Goal: Information Seeking & Learning: Understand process/instructions

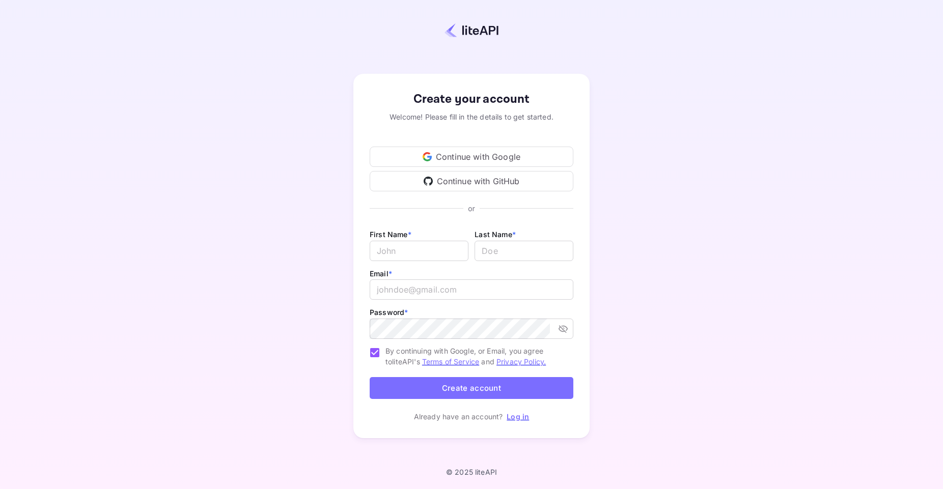
click at [461, 158] on div "Continue with Google" at bounding box center [472, 157] width 204 height 20
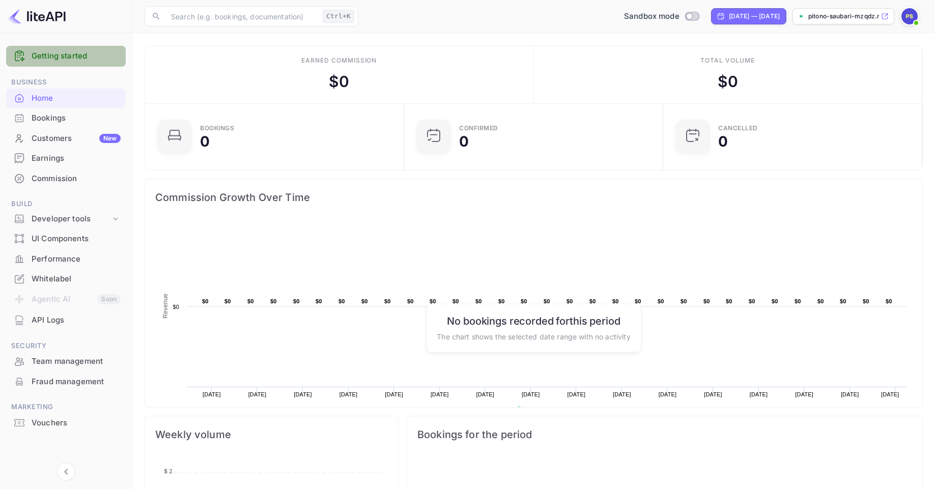
click at [75, 59] on link "Getting started" at bounding box center [76, 56] width 89 height 12
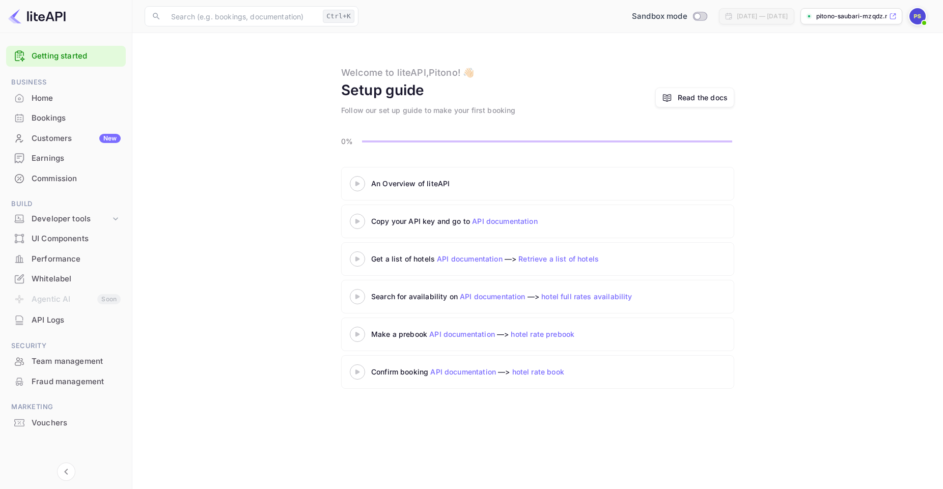
click at [388, 185] on div "An Overview of liteAPI" at bounding box center [498, 183] width 255 height 11
click at [698, 96] on div "Read the docs" at bounding box center [702, 97] width 50 height 11
click at [500, 223] on link "API documentation" at bounding box center [505, 221] width 66 height 9
click at [916, 16] on img at bounding box center [917, 16] width 16 height 16
click at [846, 79] on div "Settings" at bounding box center [867, 80] width 117 height 24
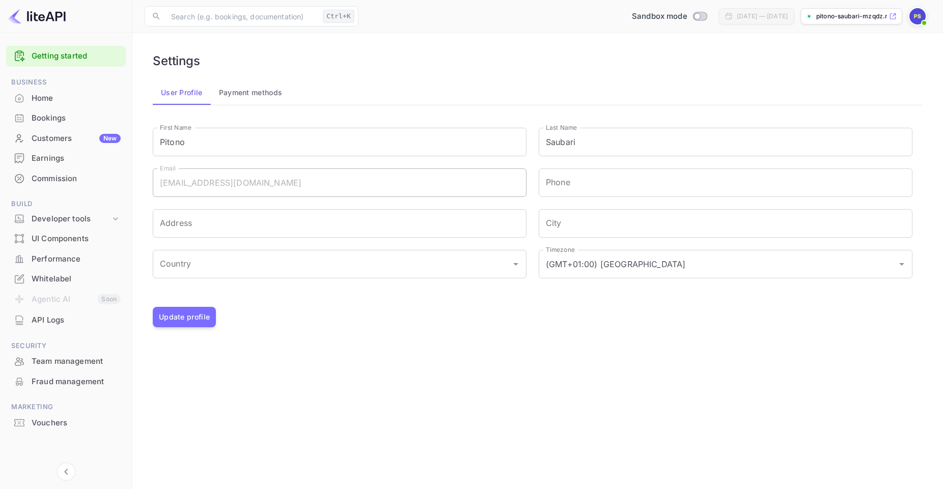
click at [915, 18] on img at bounding box center [917, 16] width 16 height 16
click at [271, 15] on div at bounding box center [471, 244] width 943 height 489
click at [265, 18] on input "text" at bounding box center [242, 16] width 154 height 20
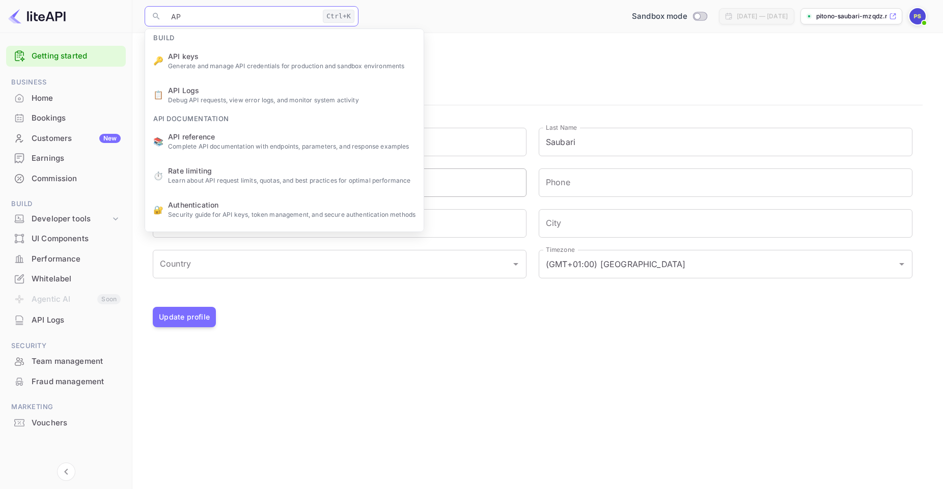
type input "API"
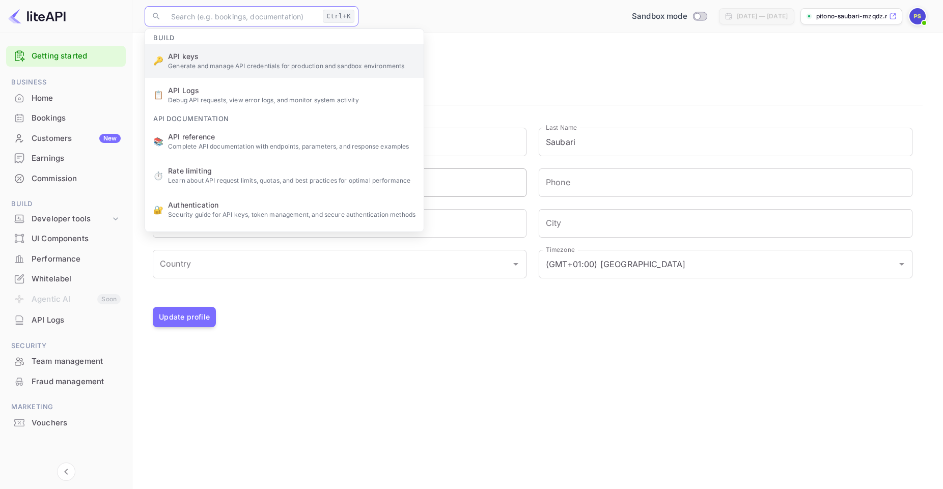
click at [229, 67] on ul "Build 🔑 API keys Generate and manage API credentials for production and sandbox…" at bounding box center [284, 237] width 278 height 417
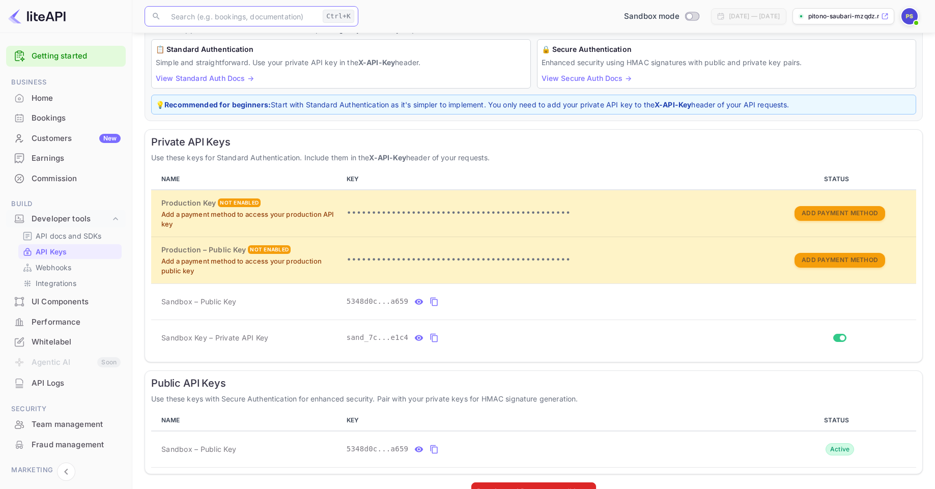
scroll to position [103, 0]
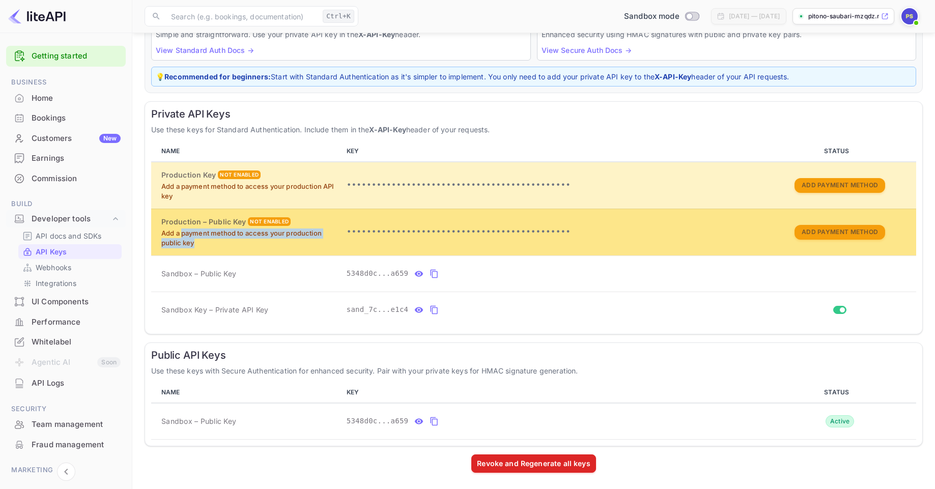
drag, startPoint x: 182, startPoint y: 231, endPoint x: 212, endPoint y: 240, distance: 32.0
click at [212, 240] on p "Add a payment method to access your production public key" at bounding box center [249, 239] width 177 height 20
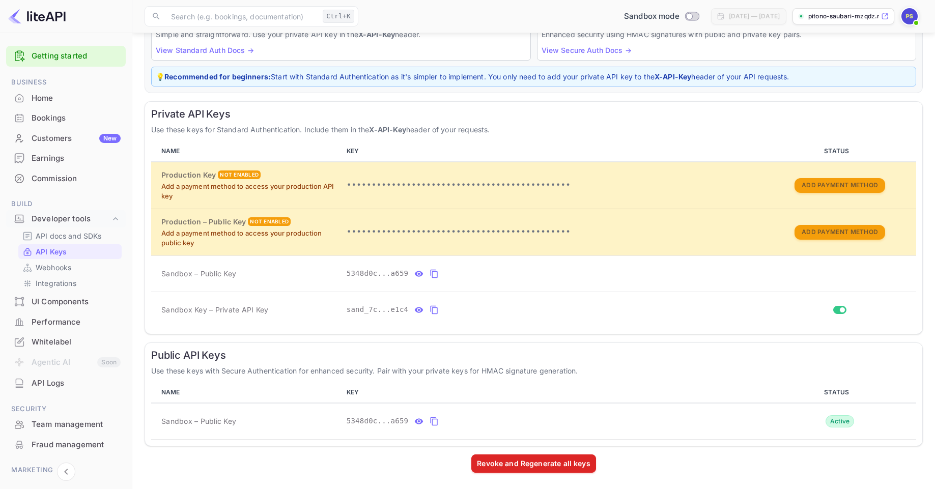
click at [235, 133] on p "Use these keys for Standard Authentication. Include them in the X-API-Key heade…" at bounding box center [533, 129] width 765 height 11
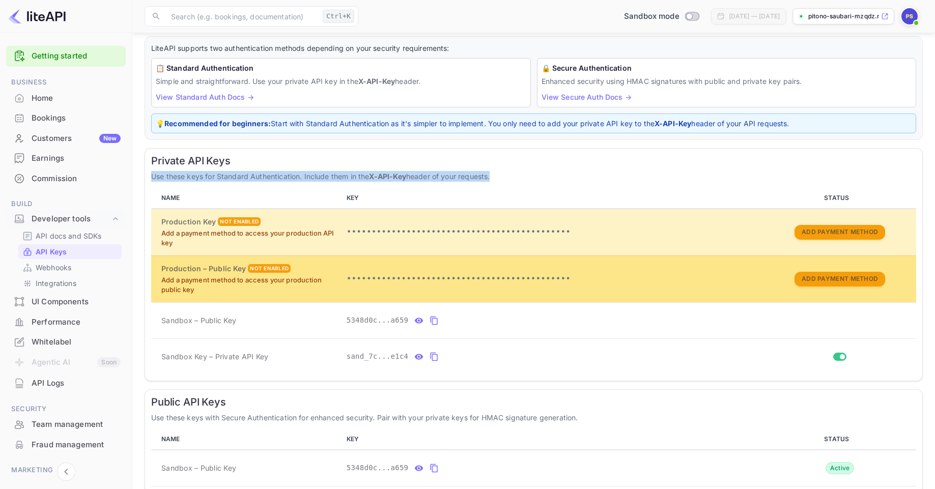
scroll to position [0, 0]
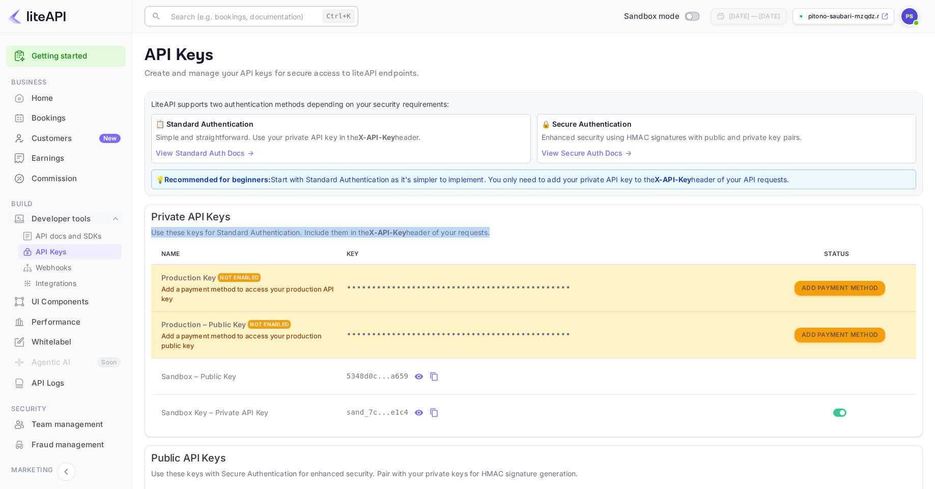
click at [281, 16] on input "text" at bounding box center [242, 16] width 154 height 20
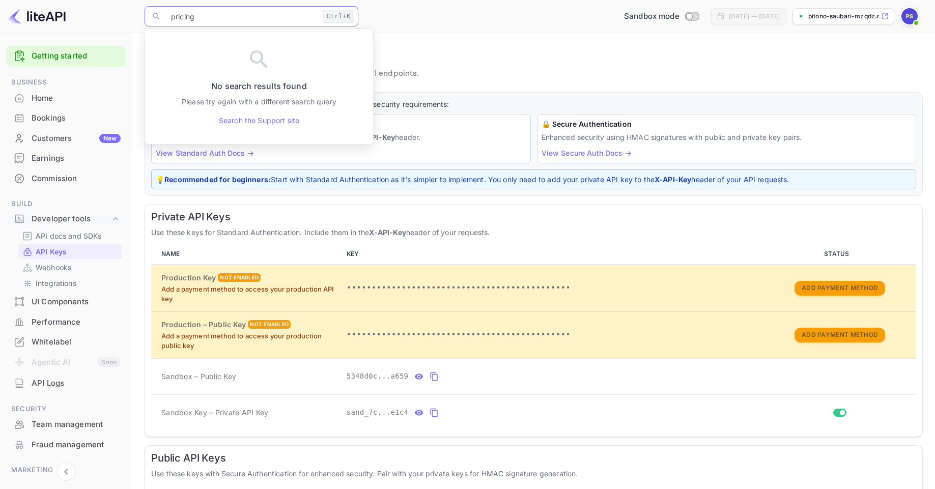
click at [235, 18] on input "pricing" at bounding box center [242, 16] width 154 height 20
type input "price"
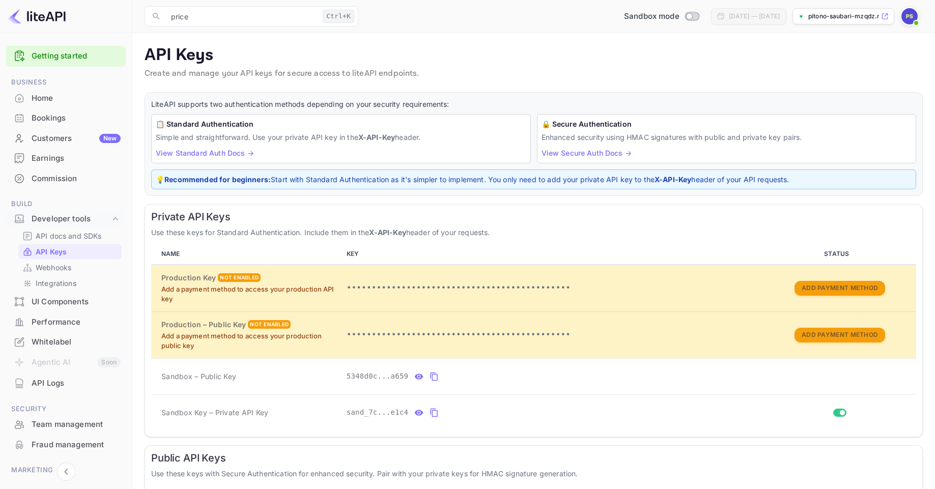
click at [616, 49] on p "API Keys" at bounding box center [534, 55] width 778 height 20
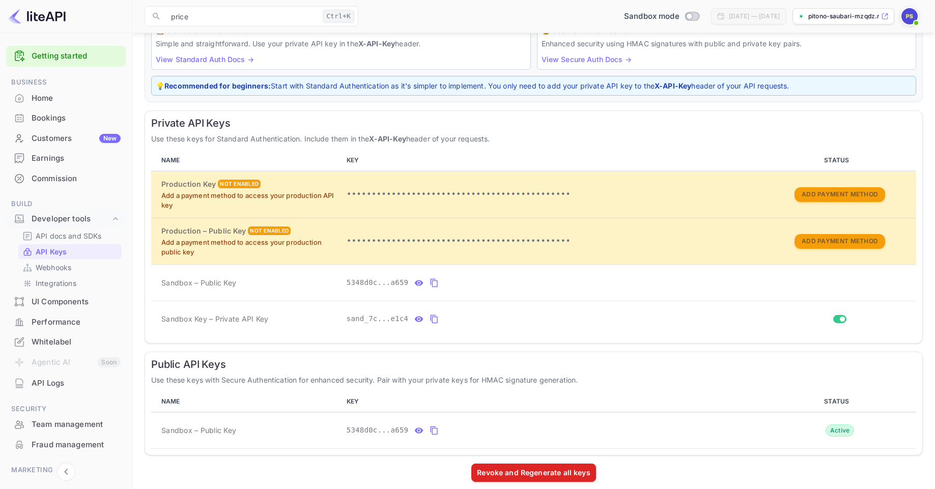
scroll to position [103, 0]
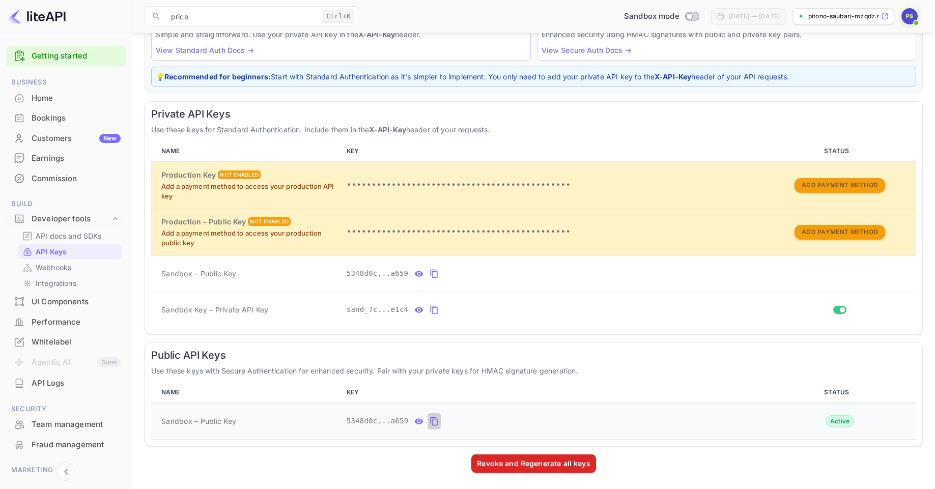
click at [433, 424] on icon "public api keys table" at bounding box center [434, 421] width 9 height 12
click at [417, 421] on icon "public api keys table" at bounding box center [419, 421] width 9 height 6
click at [529, 424] on icon "public api keys table" at bounding box center [531, 421] width 9 height 12
drag, startPoint x: 300, startPoint y: 78, endPoint x: 427, endPoint y: 75, distance: 126.8
click at [427, 75] on p "💡 Recommended for beginners: Start with Standard Authentication as it's simpler…" at bounding box center [534, 76] width 756 height 11
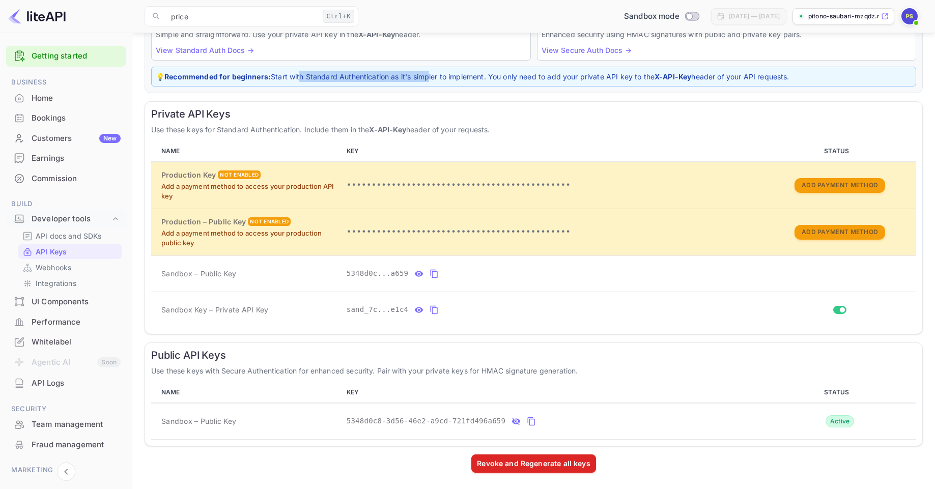
click at [417, 75] on p "💡 Recommended for beginners: Start with Standard Authentication as it's simpler…" at bounding box center [534, 76] width 756 height 11
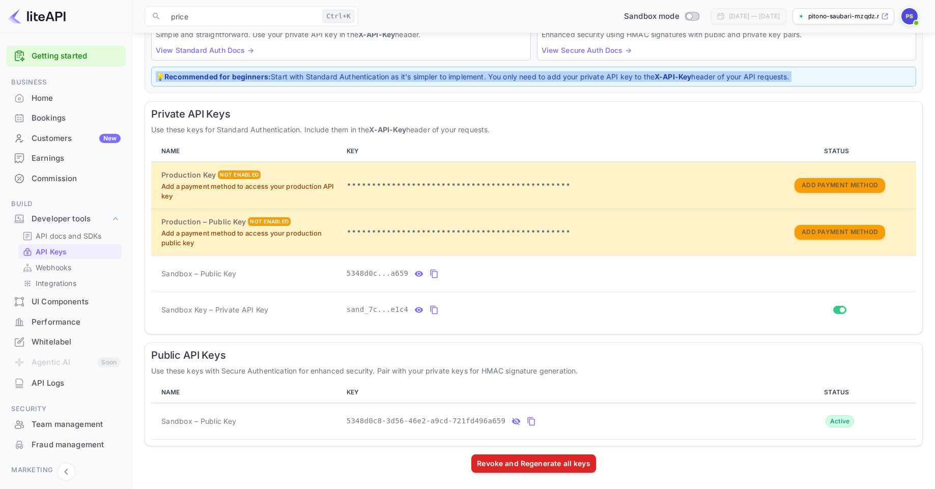
click at [417, 75] on p "💡 Recommended for beginners: Start with Standard Authentication as it's simpler…" at bounding box center [534, 76] width 756 height 11
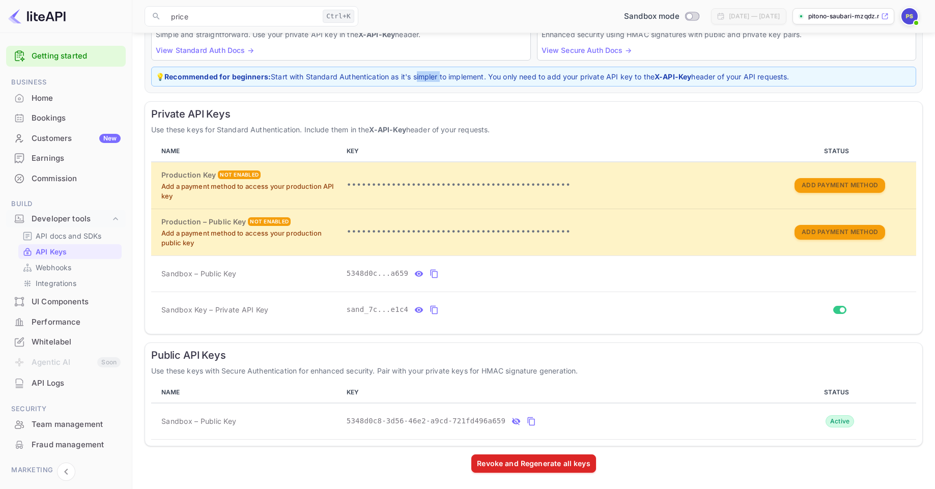
click at [417, 75] on p "💡 Recommended for beginners: Start with Standard Authentication as it's simpler…" at bounding box center [534, 76] width 756 height 11
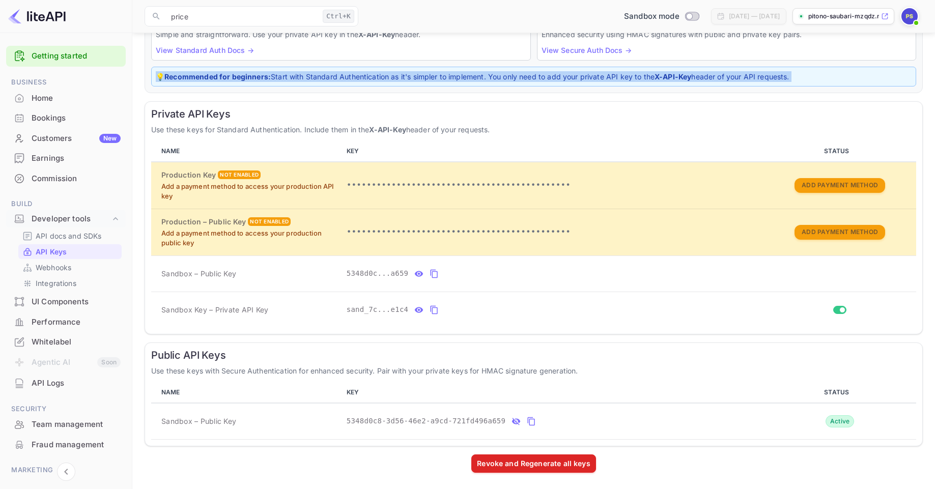
click at [417, 75] on p "💡 Recommended for beginners: Start with Standard Authentication as it's simpler…" at bounding box center [534, 76] width 756 height 11
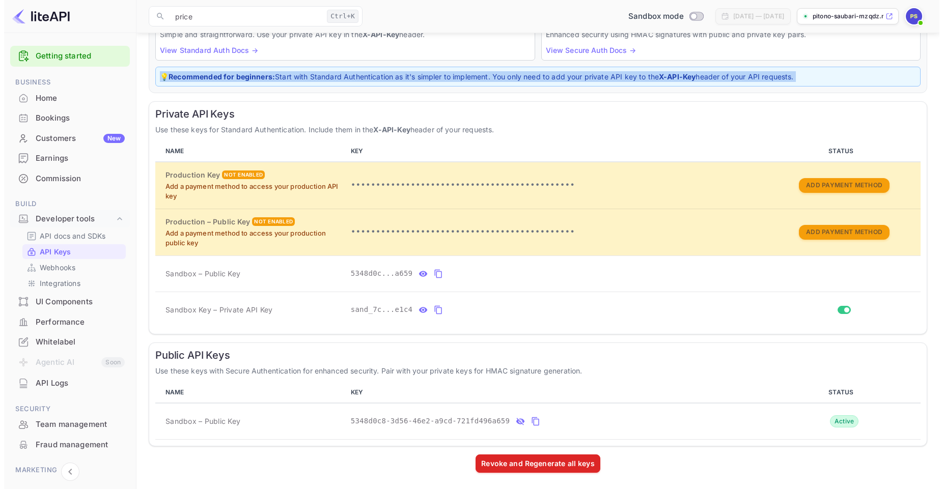
scroll to position [0, 0]
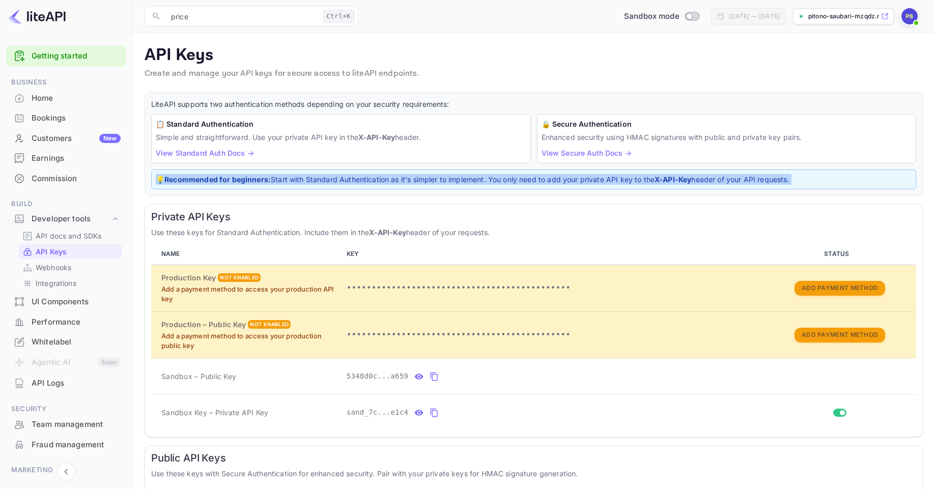
click at [909, 14] on img at bounding box center [909, 16] width 16 height 16
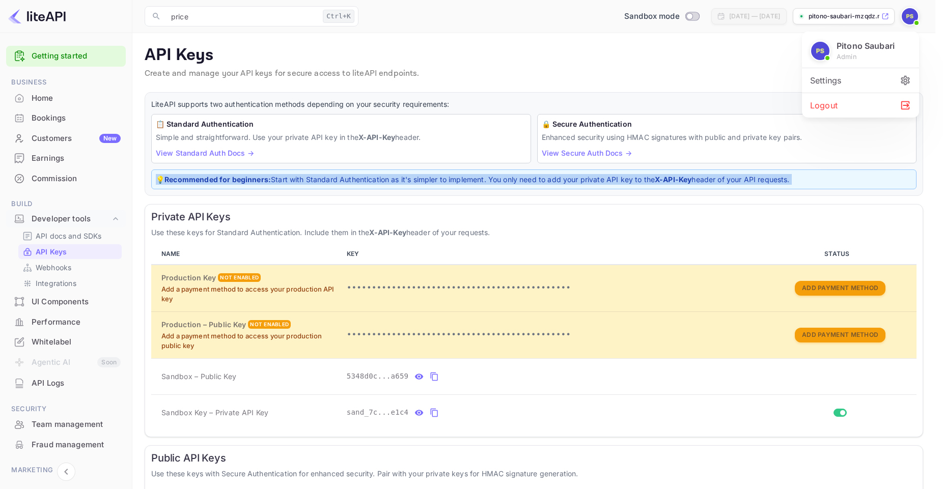
click at [839, 110] on div "Logout" at bounding box center [860, 105] width 117 height 24
